Goal: Information Seeking & Learning: Learn about a topic

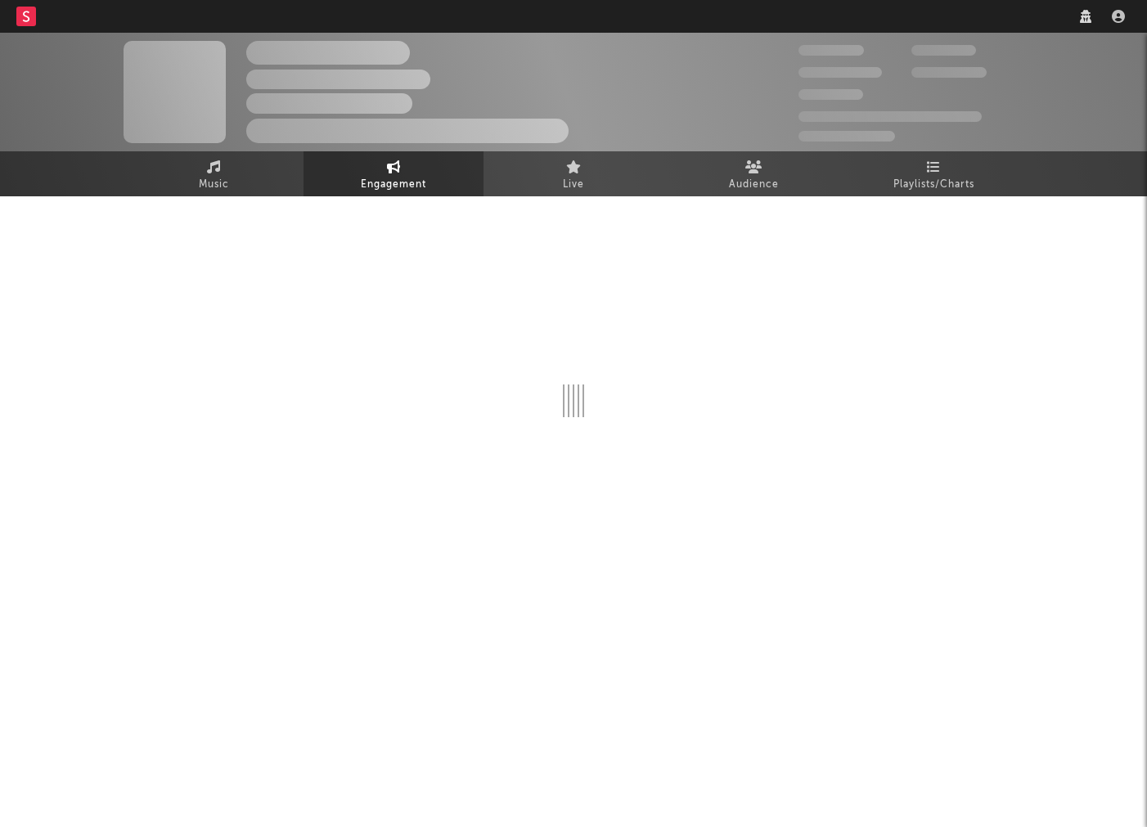
select select "1w"
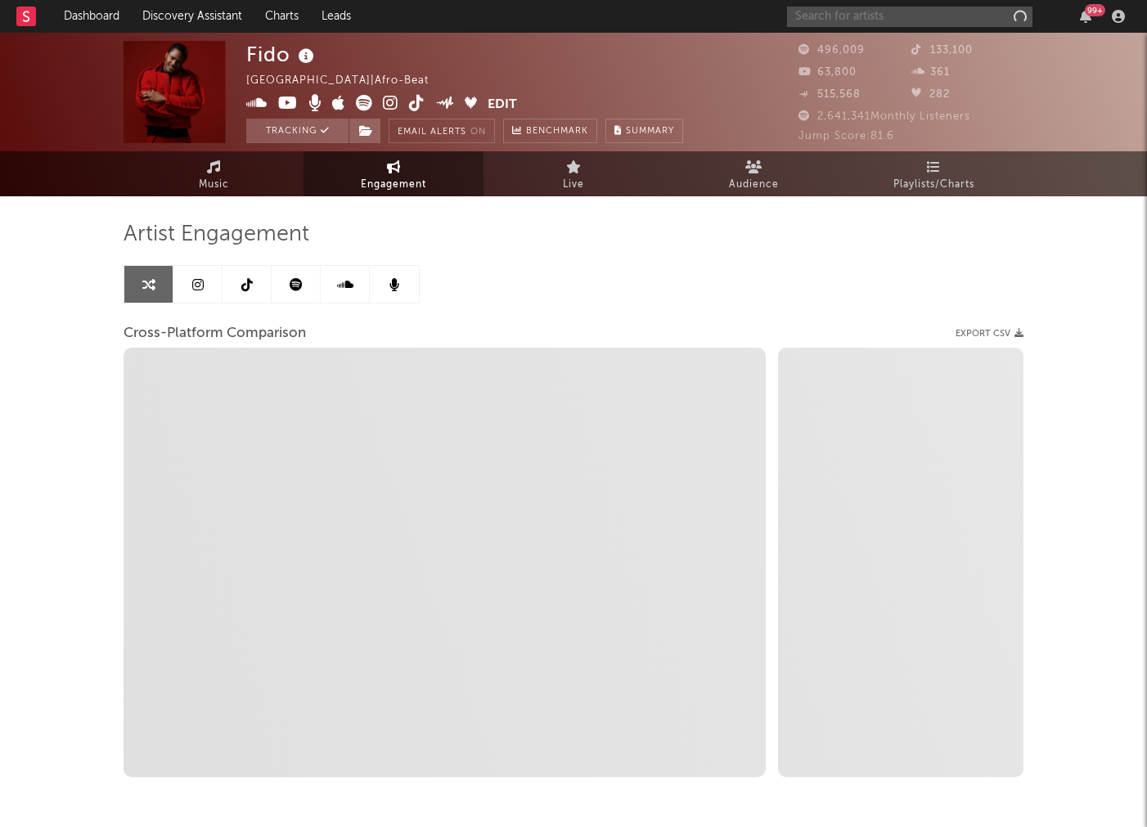
click at [901, 22] on input "text" at bounding box center [909, 17] width 245 height 20
type input "lasca"
select select "1m"
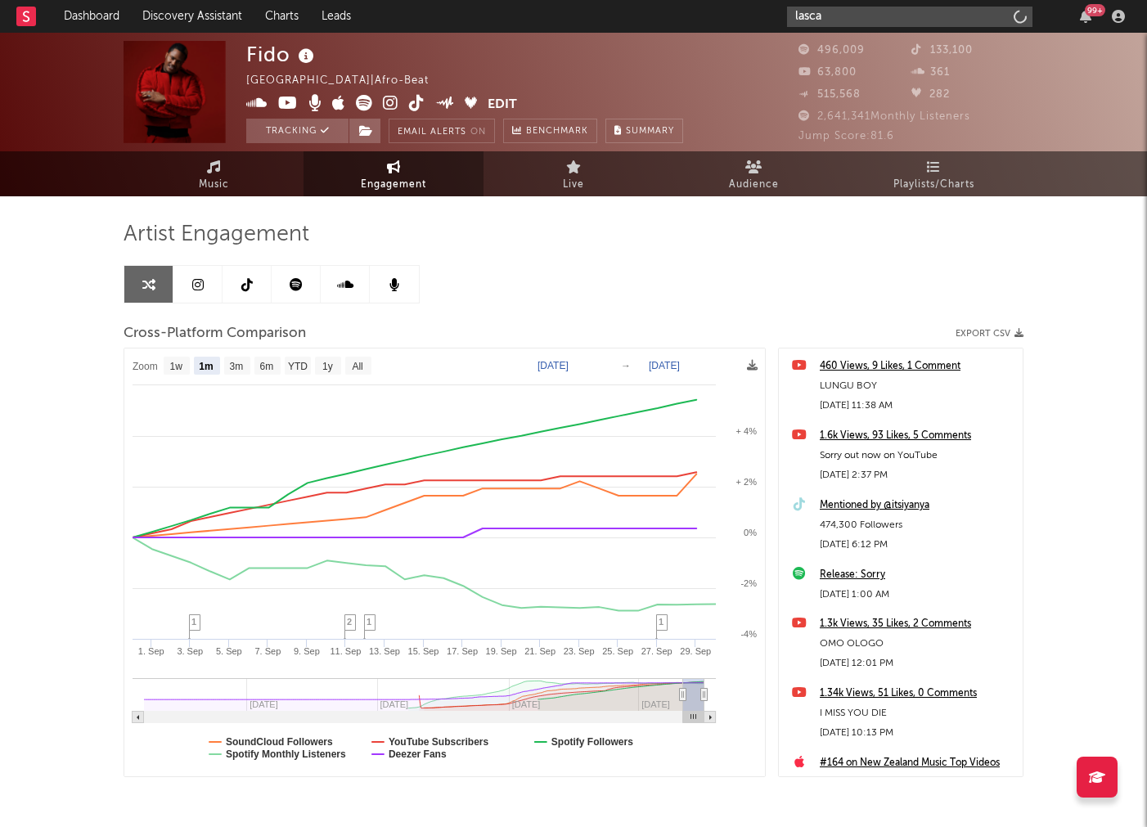
type input "lascar"
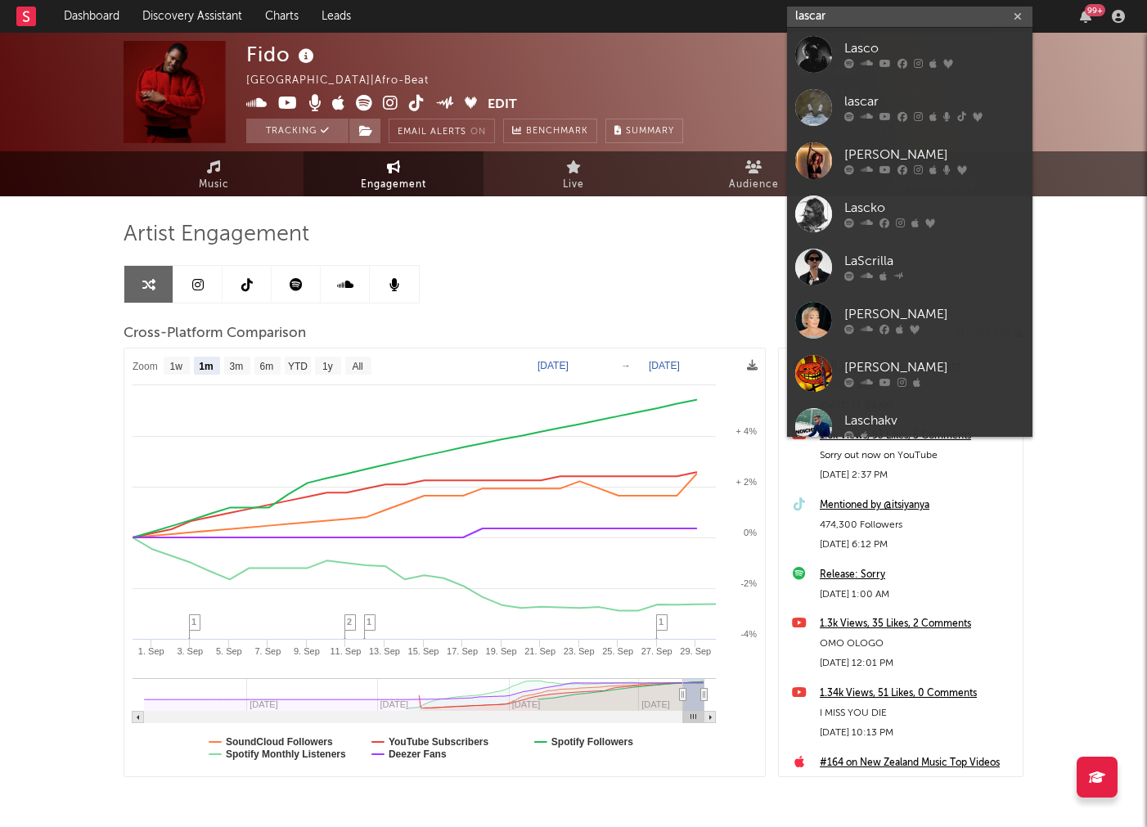
select select "1m"
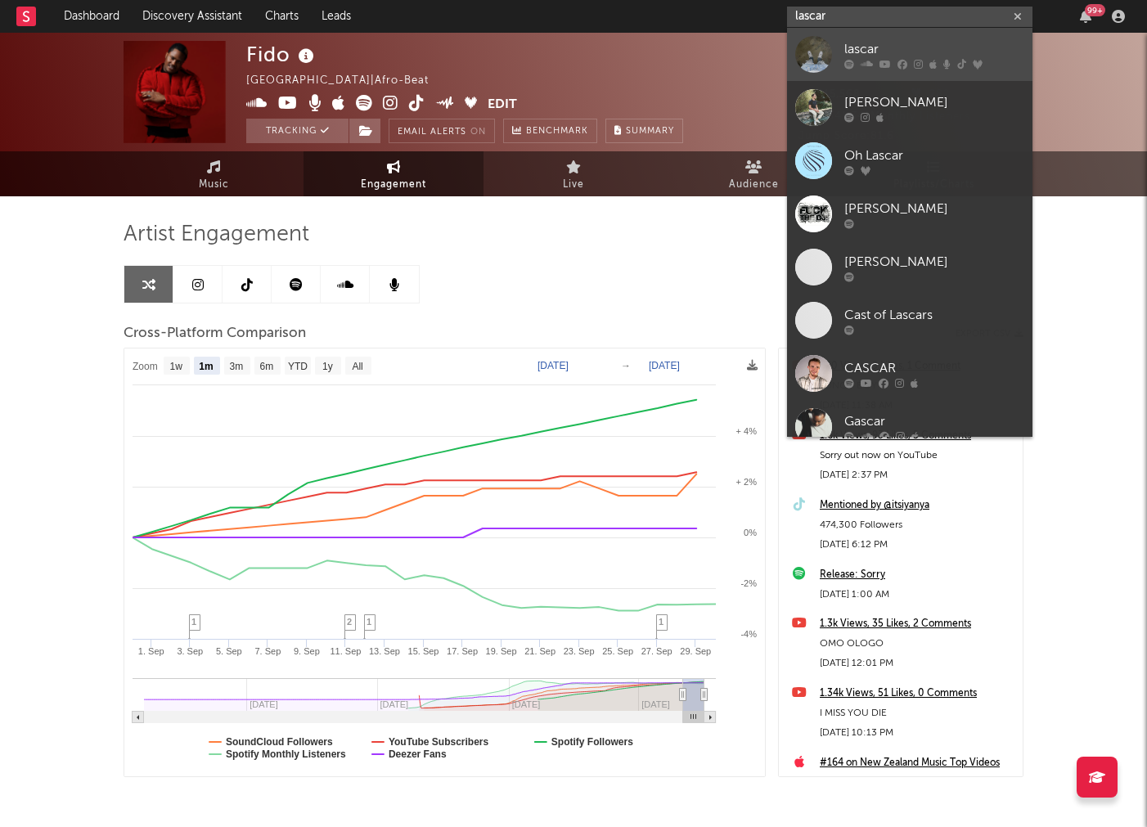
type input "lascar"
click at [859, 51] on div "lascar" at bounding box center [934, 49] width 180 height 20
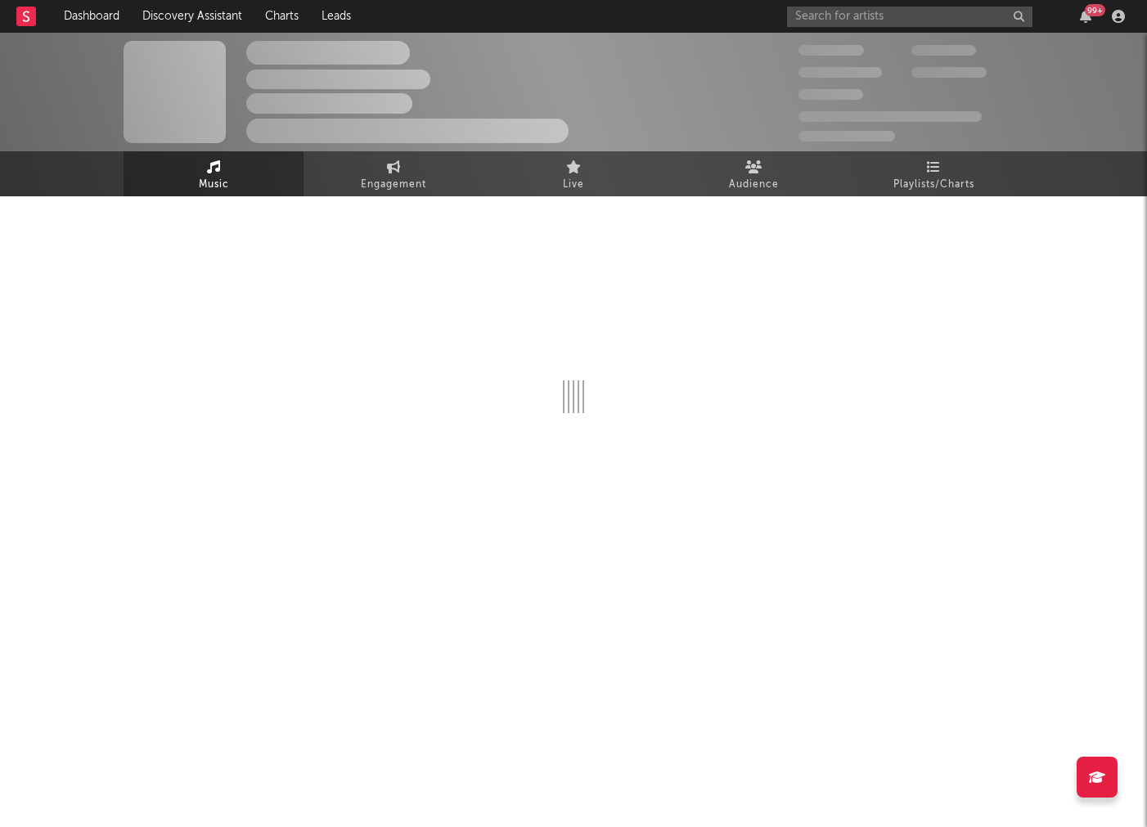
select select "1w"
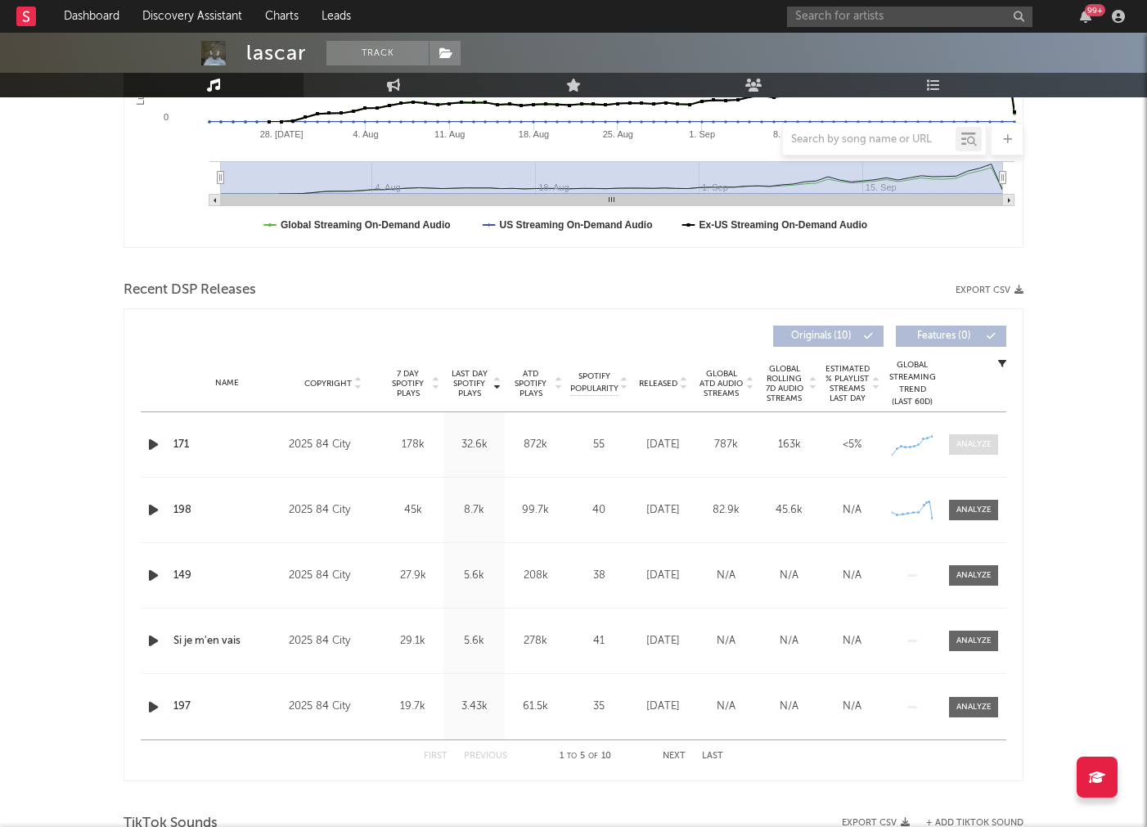
click at [961, 446] on div at bounding box center [973, 444] width 35 height 12
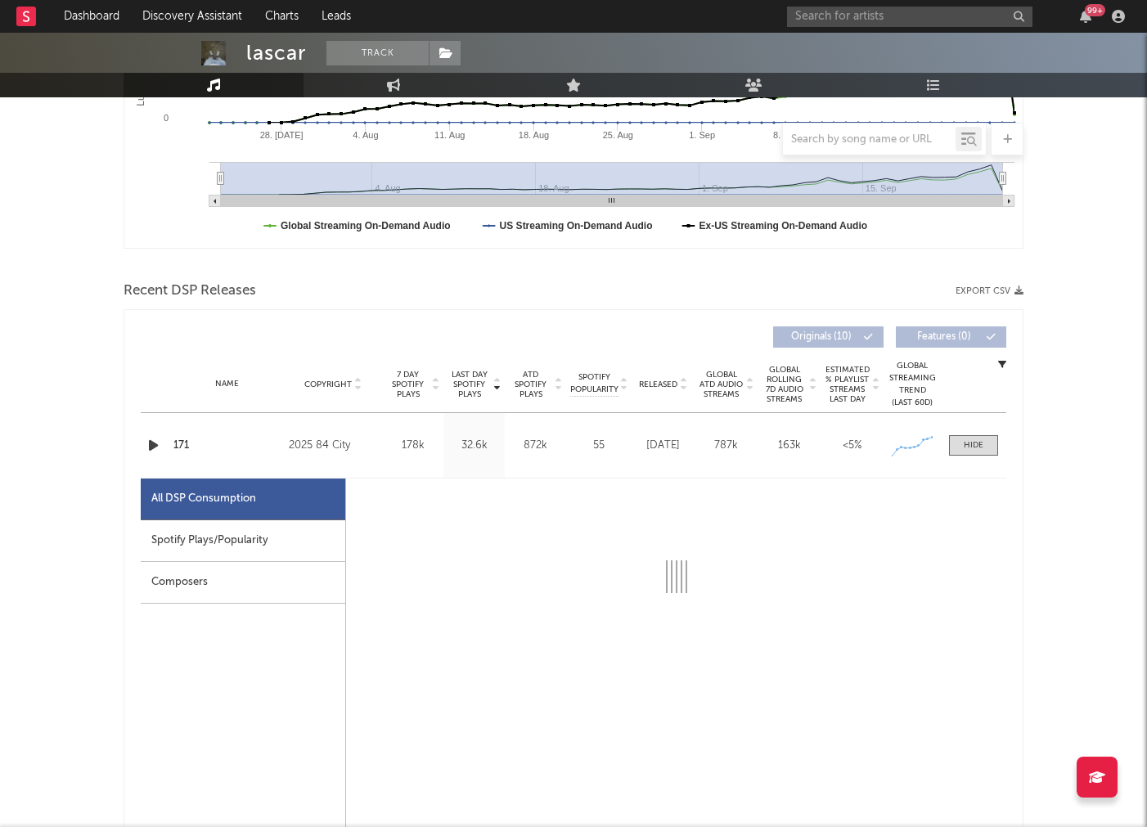
select select "1w"
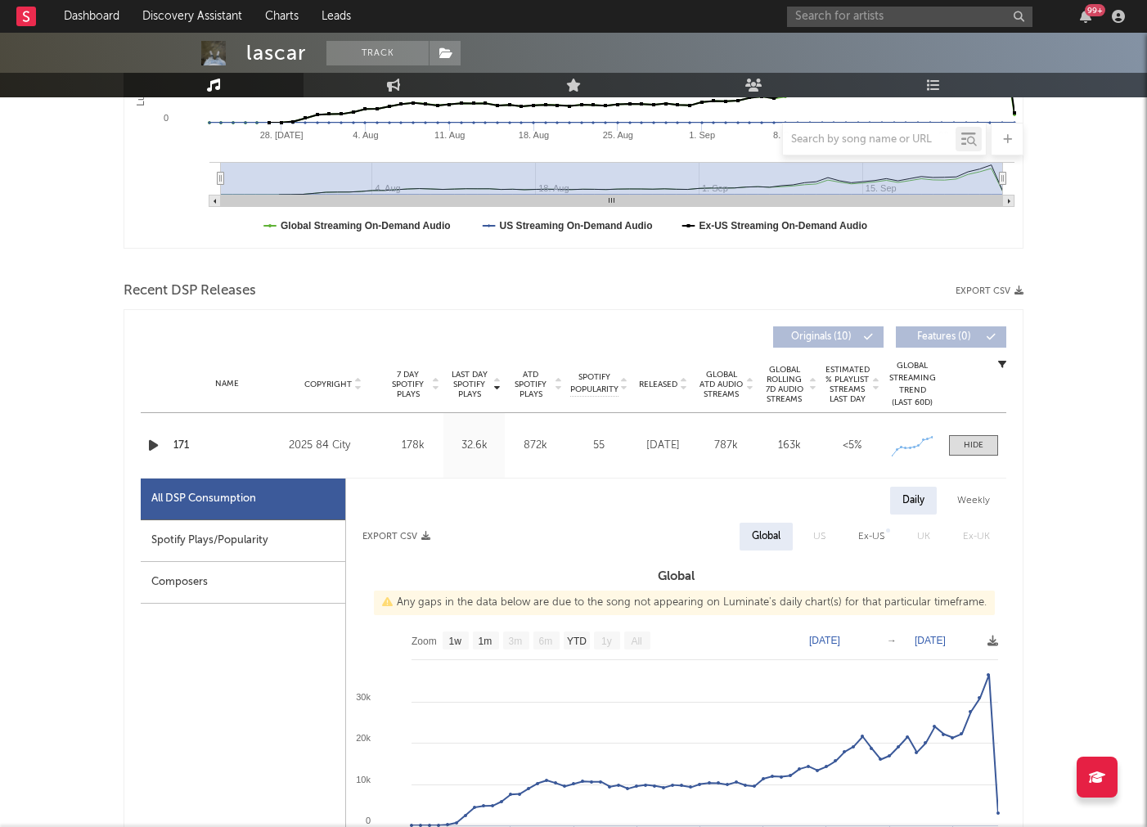
click at [200, 555] on div "Spotify Plays/Popularity" at bounding box center [243, 541] width 204 height 42
select select "1w"
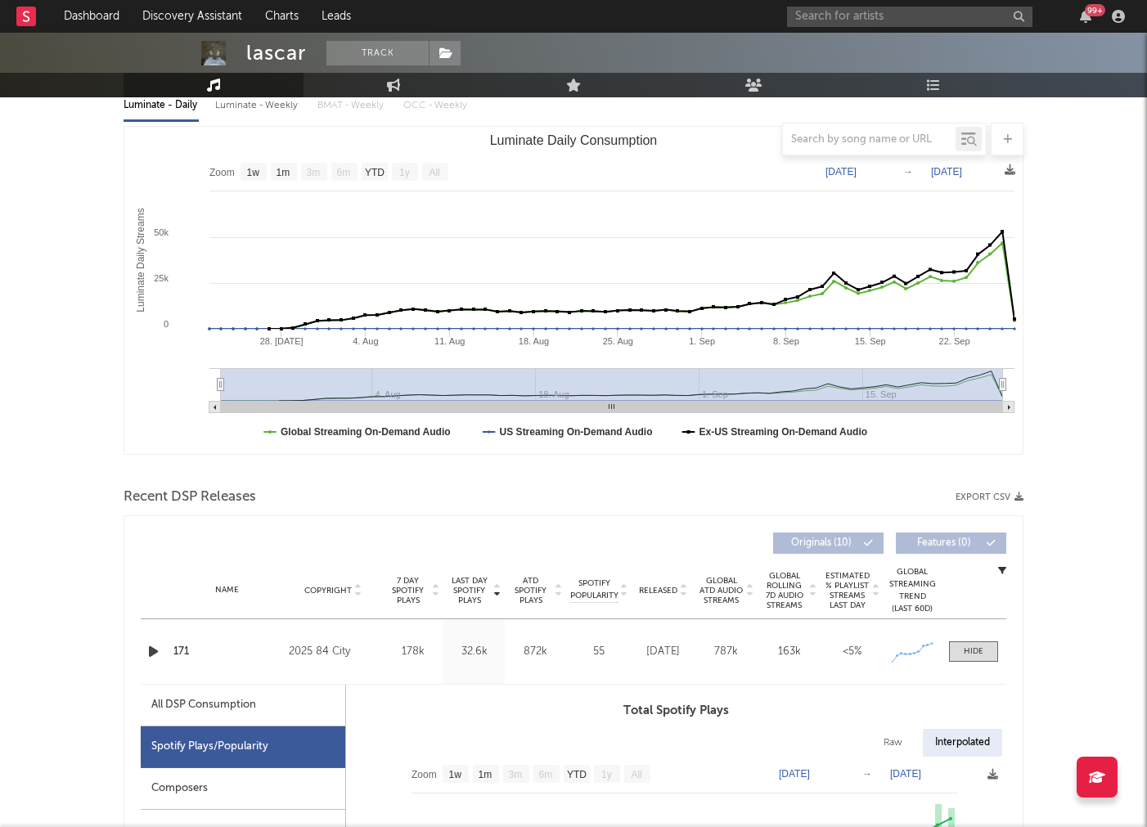
scroll to position [0, 0]
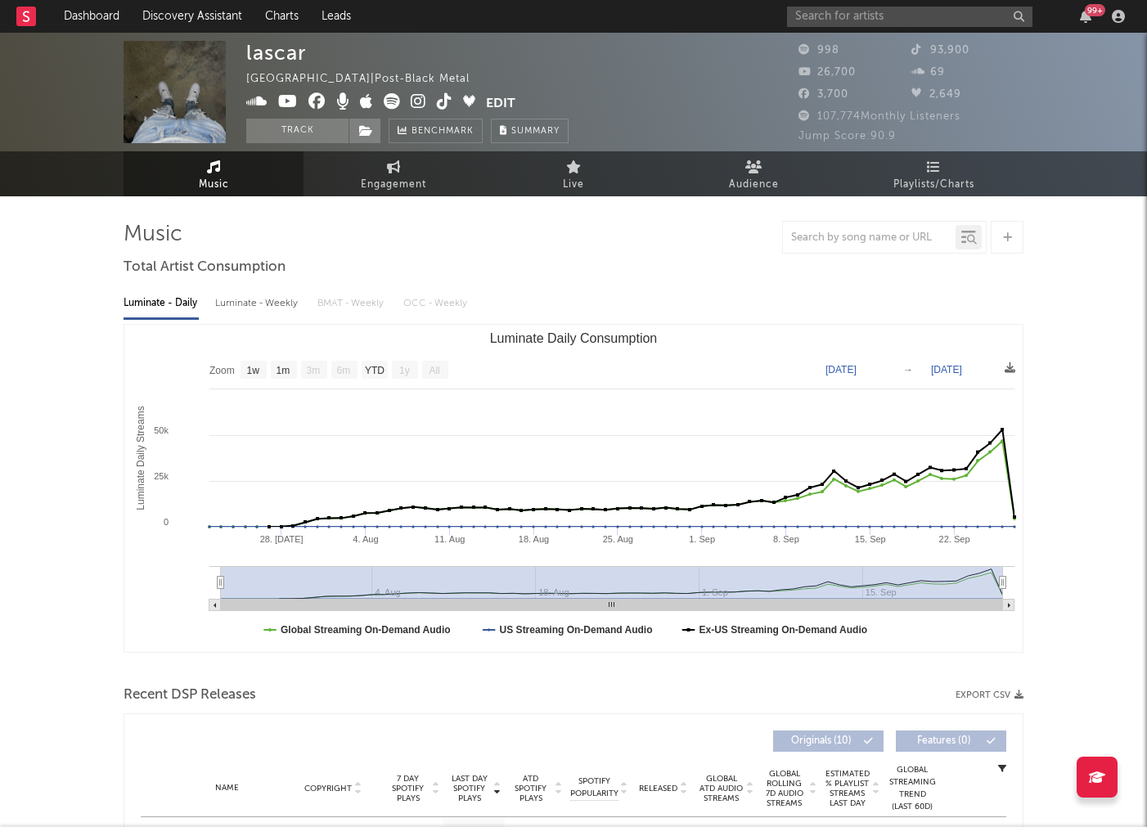
click at [412, 100] on icon at bounding box center [419, 101] width 16 height 16
click at [881, 11] on input "text" at bounding box center [909, 17] width 245 height 20
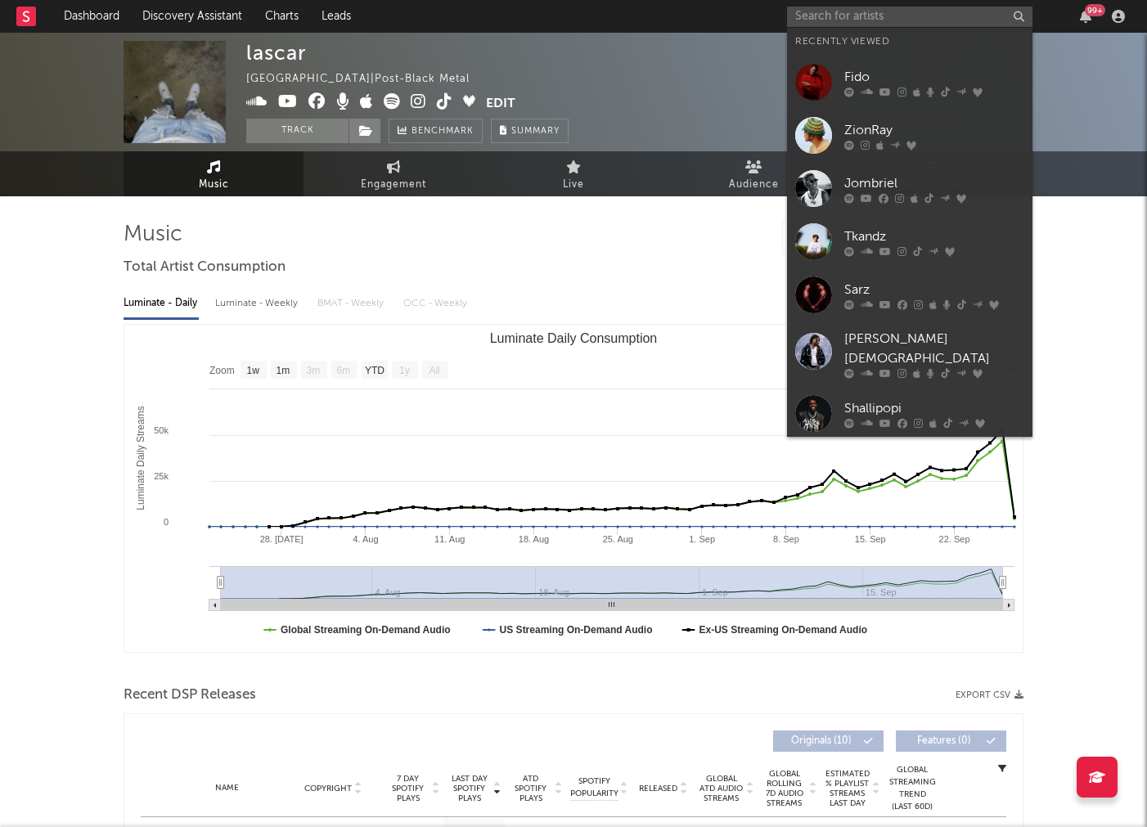
drag, startPoint x: 825, startPoint y: 116, endPoint x: 795, endPoint y: 102, distance: 33.3
click at [825, 117] on div at bounding box center [813, 135] width 37 height 37
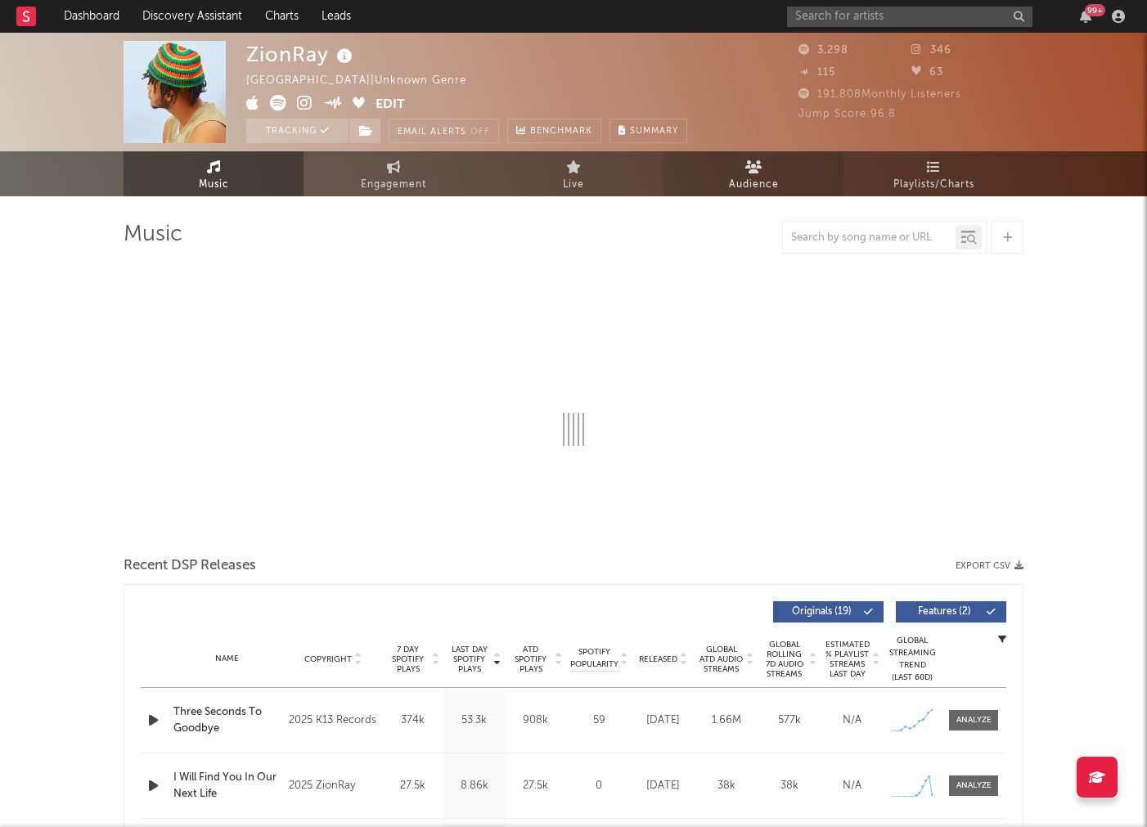
select select "1w"
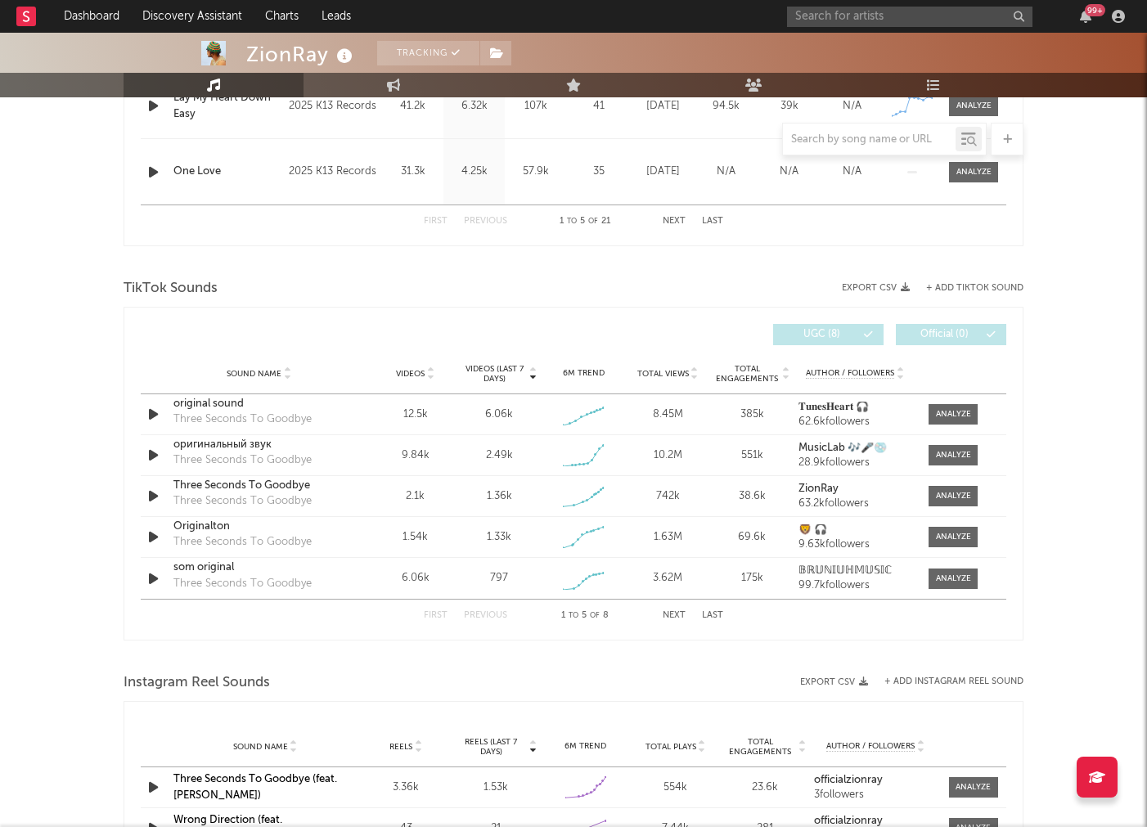
scroll to position [940, 0]
click at [956, 415] on div at bounding box center [953, 413] width 35 height 12
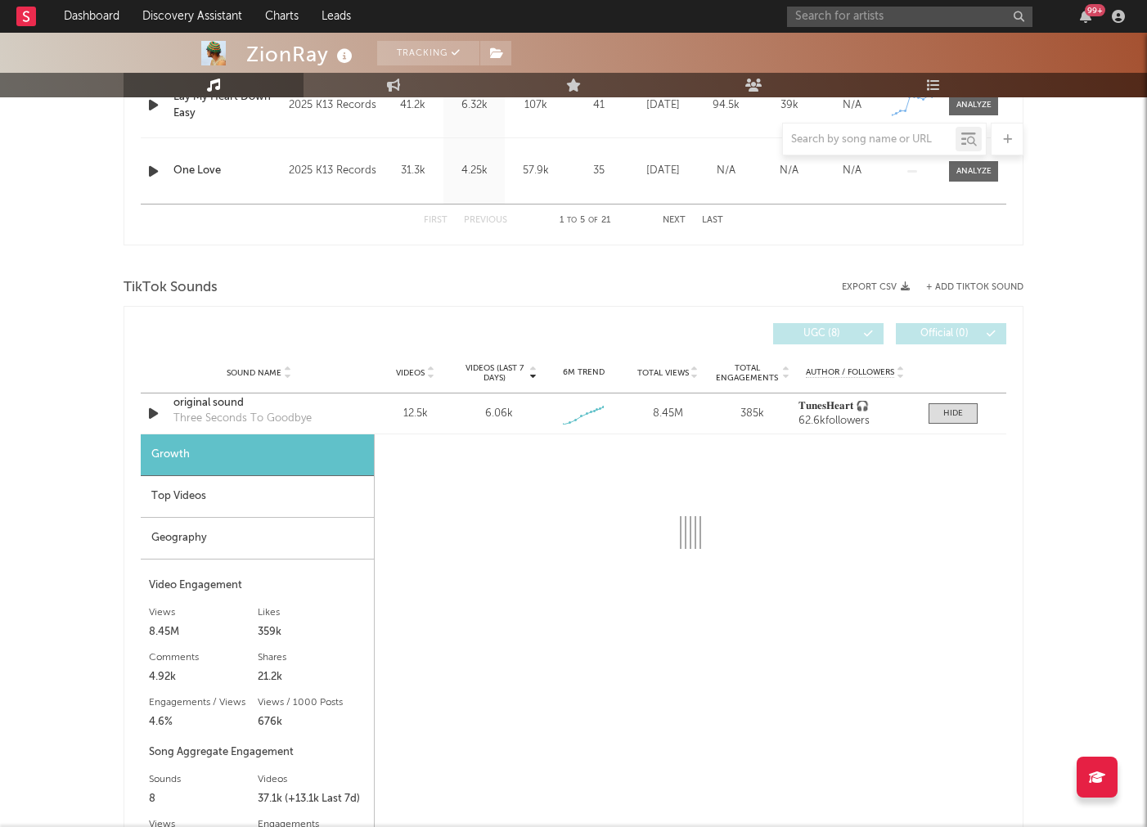
select select "1w"
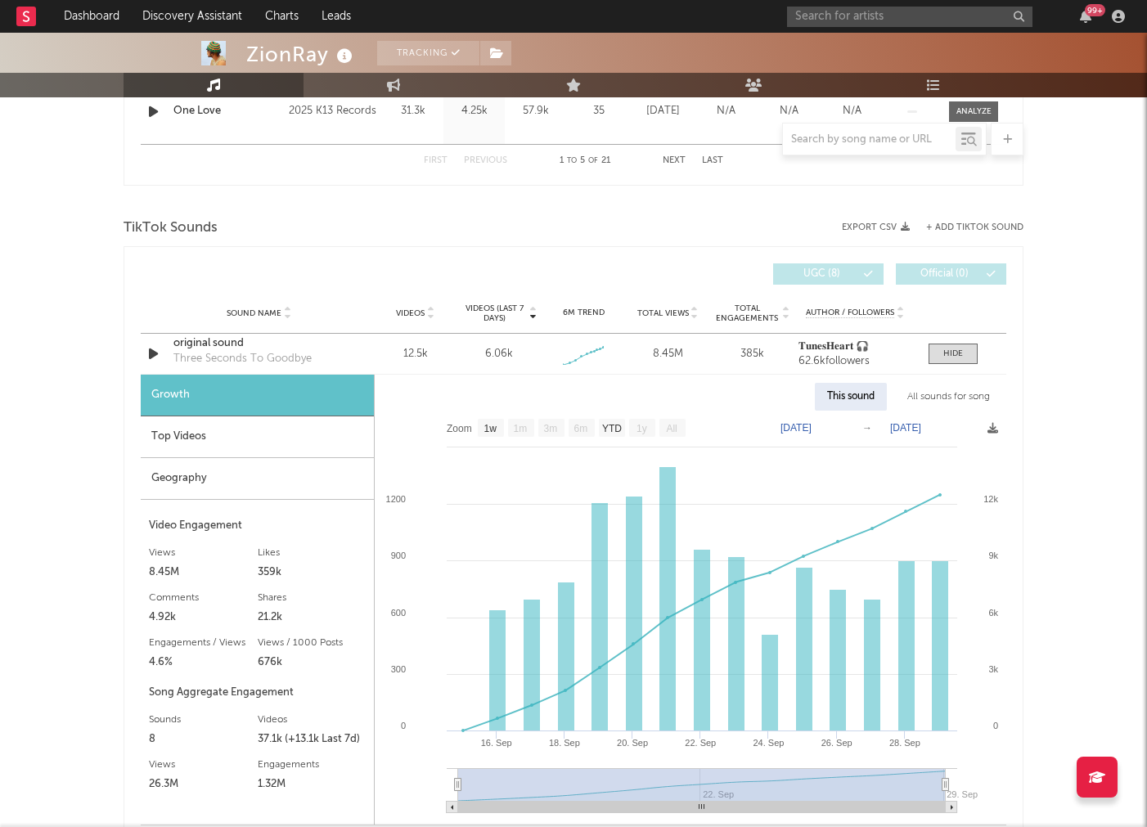
scroll to position [1014, 0]
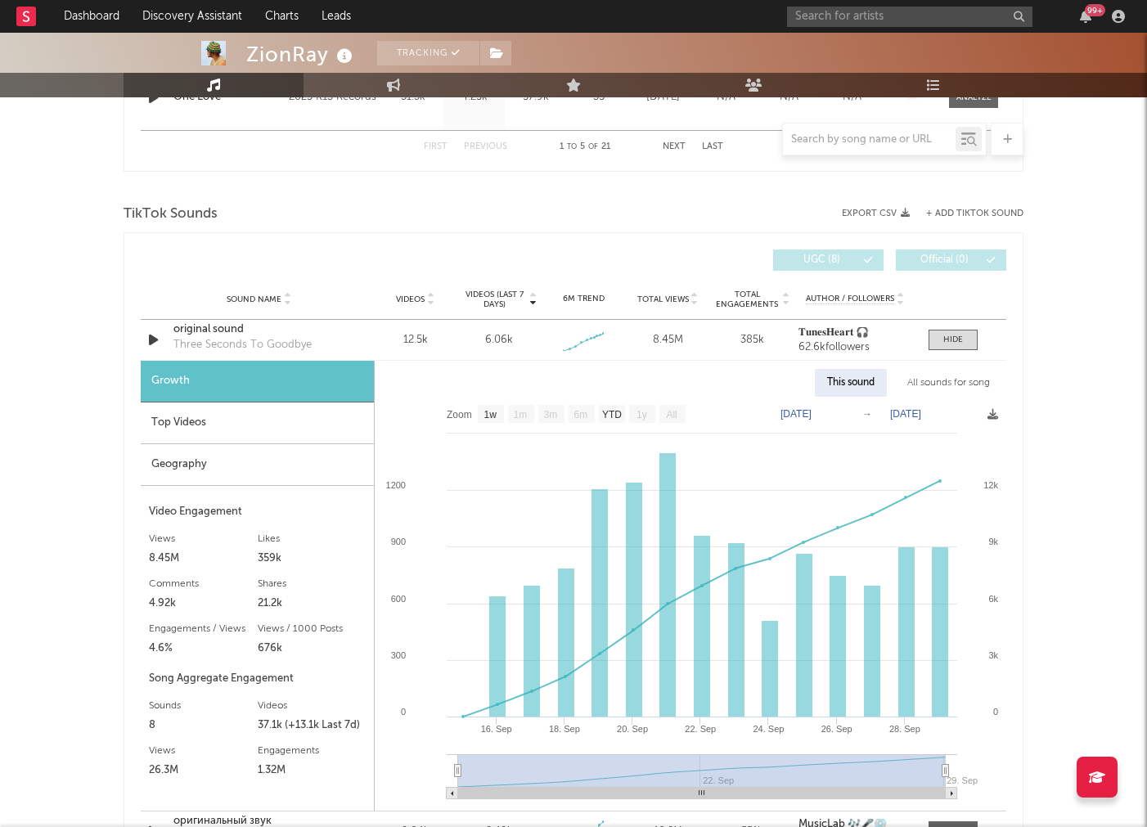
click at [251, 432] on div "Top Videos" at bounding box center [257, 423] width 233 height 42
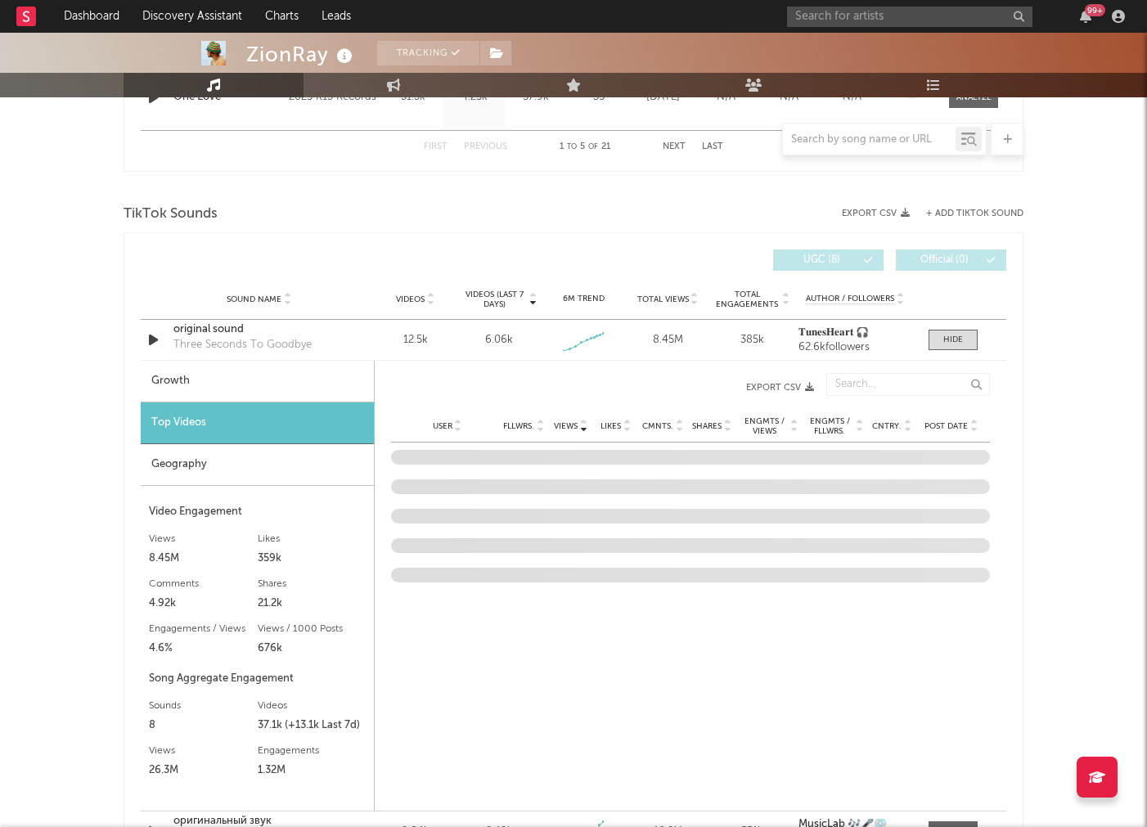
click at [191, 469] on div "Geography" at bounding box center [257, 465] width 233 height 42
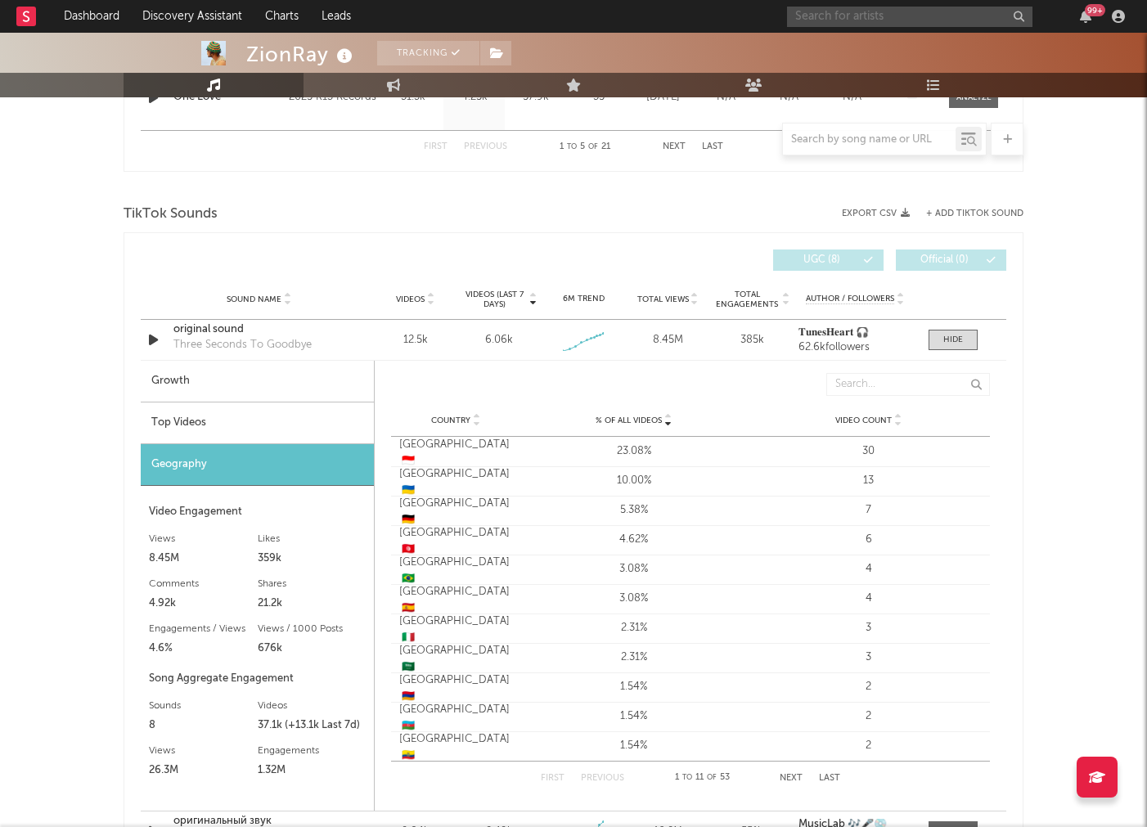
click at [874, 16] on input "text" at bounding box center [909, 17] width 245 height 20
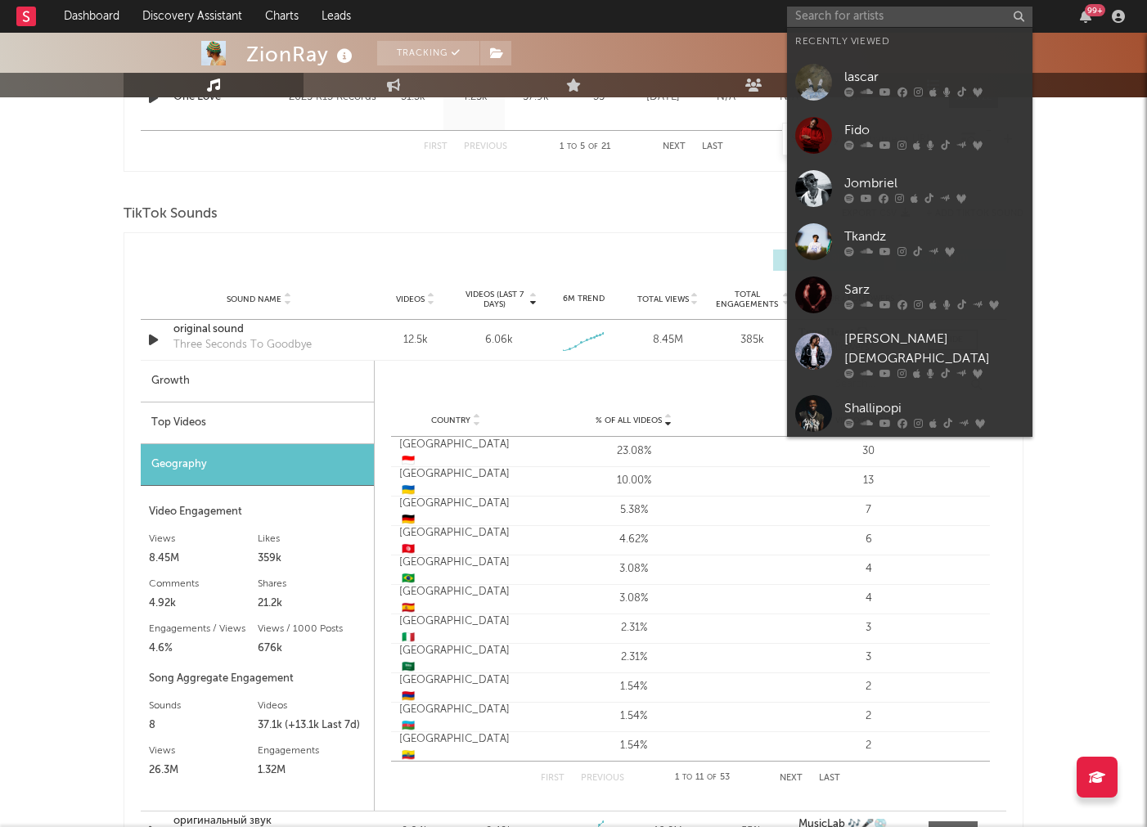
click at [828, 227] on div at bounding box center [813, 241] width 37 height 37
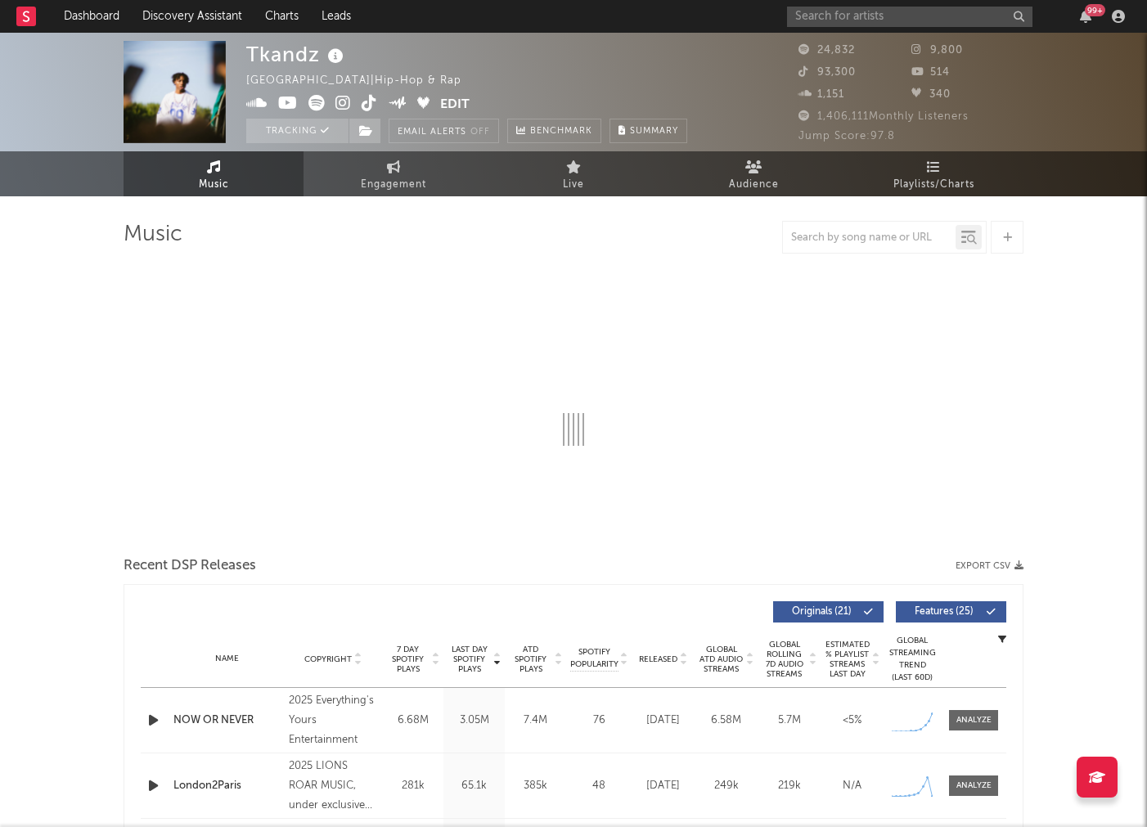
select select "6m"
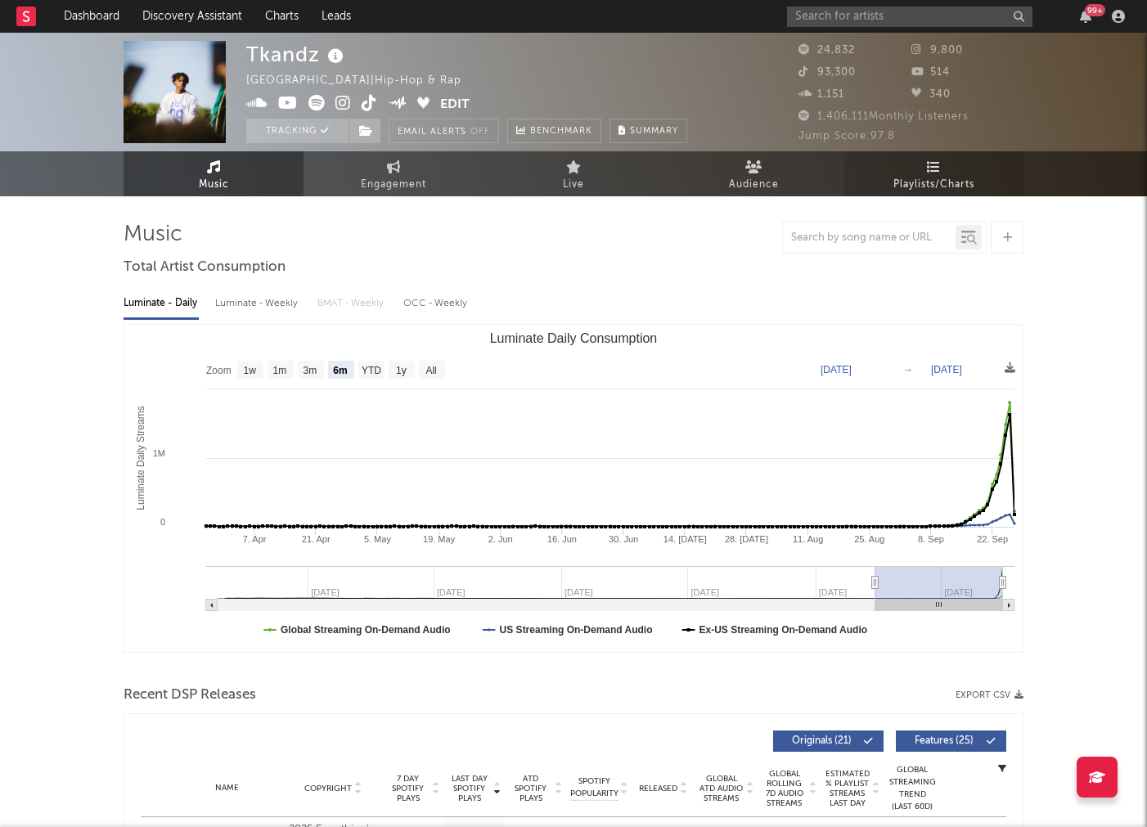
click at [905, 169] on link "Playlists/Charts" at bounding box center [933, 173] width 180 height 45
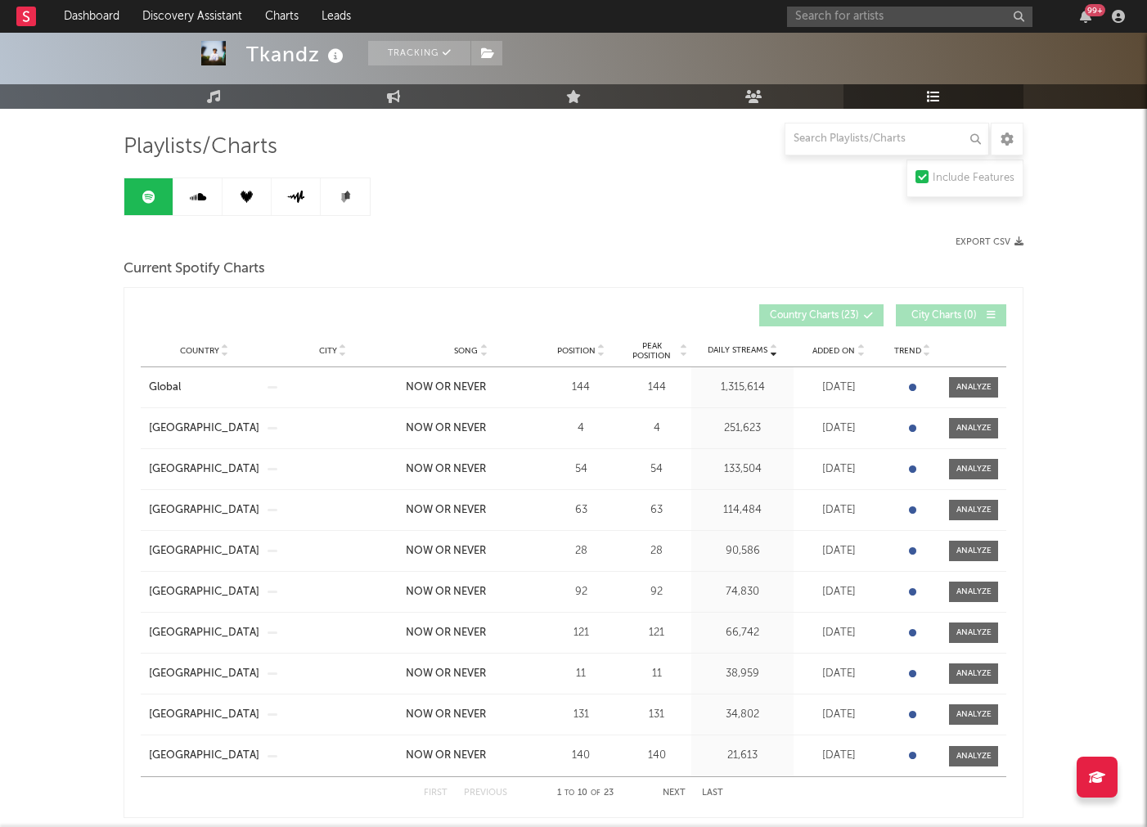
scroll to position [106, 0]
